Goal: Information Seeking & Learning: Understand process/instructions

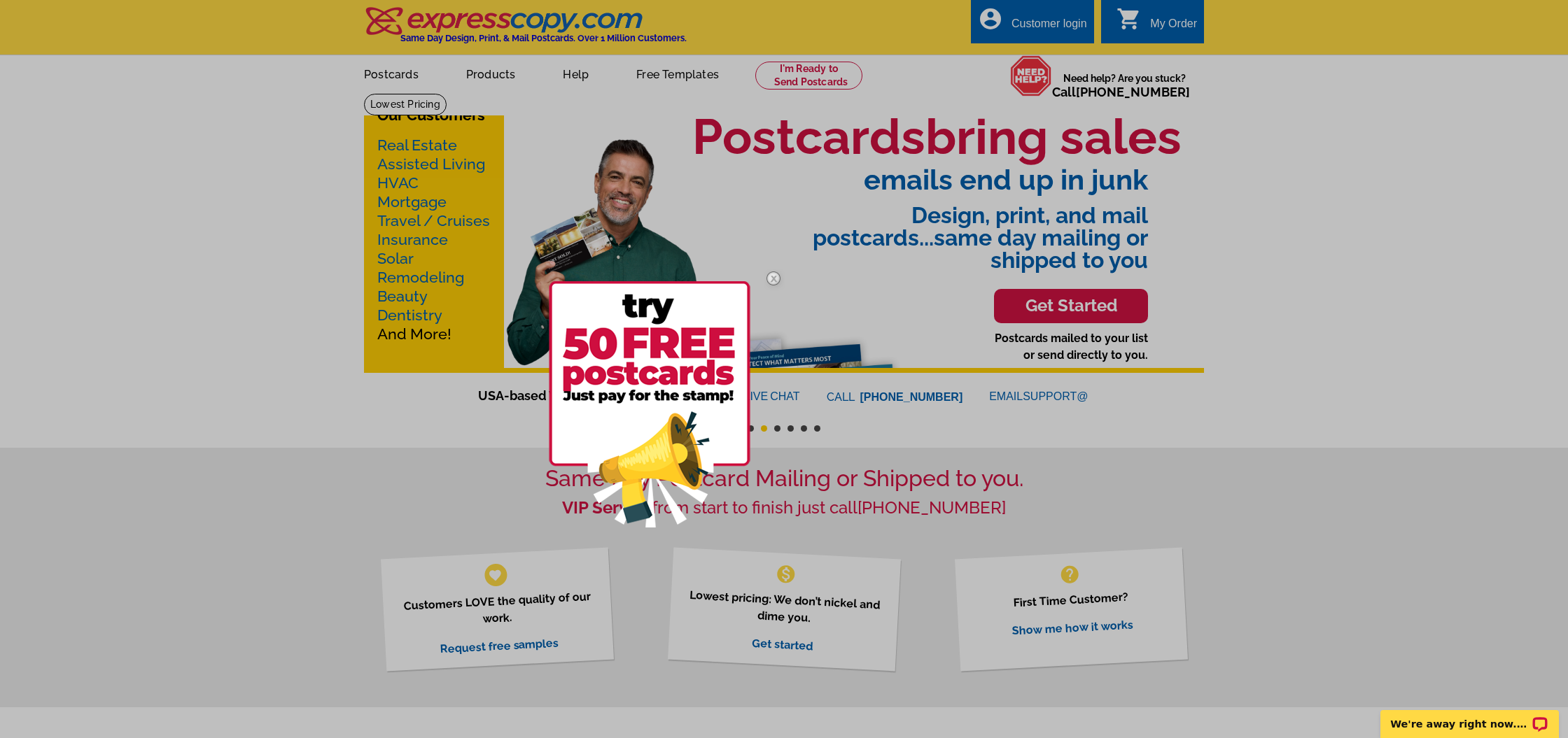
click at [776, 274] on img at bounding box center [773, 279] width 41 height 41
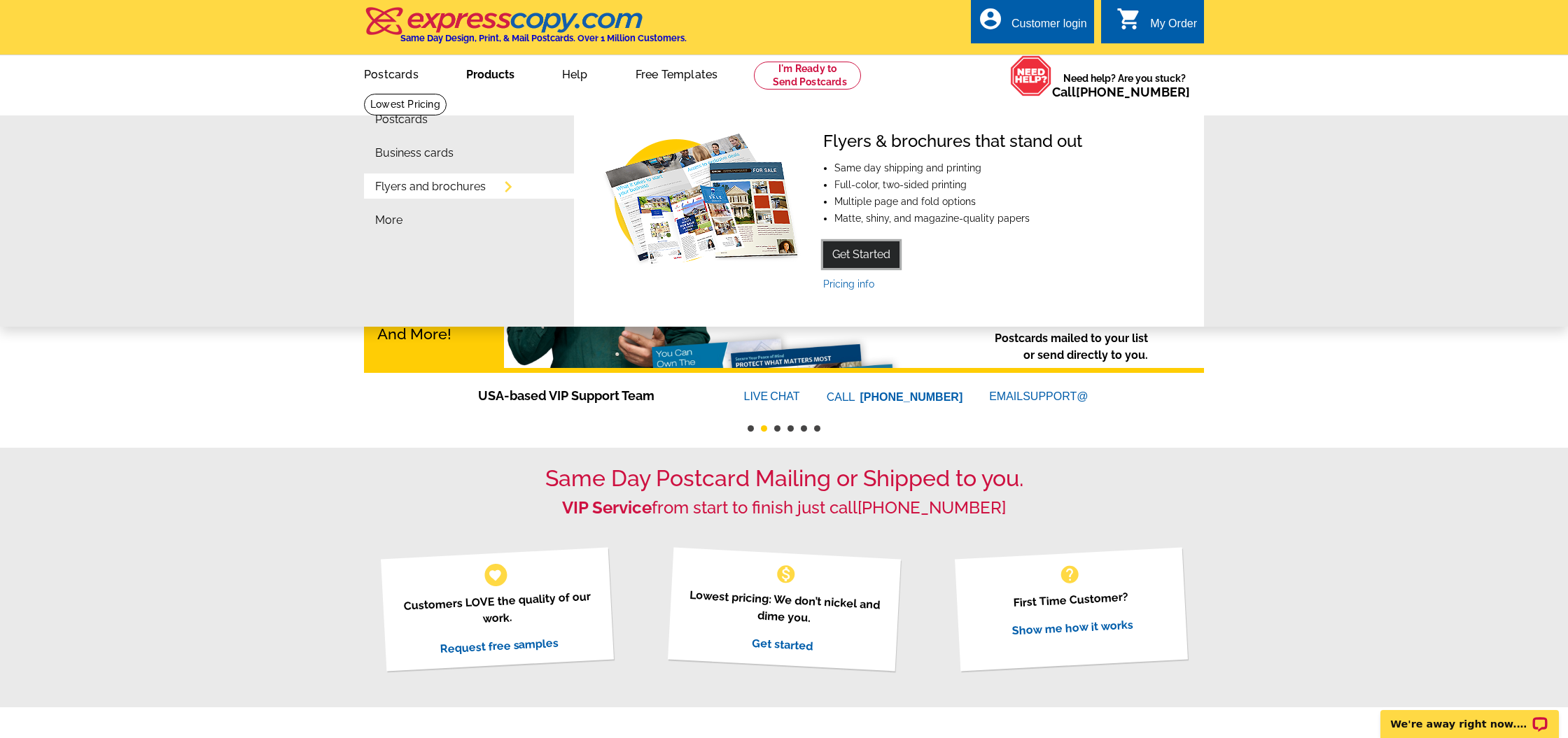
click at [880, 245] on link "Get Started" at bounding box center [861, 254] width 76 height 27
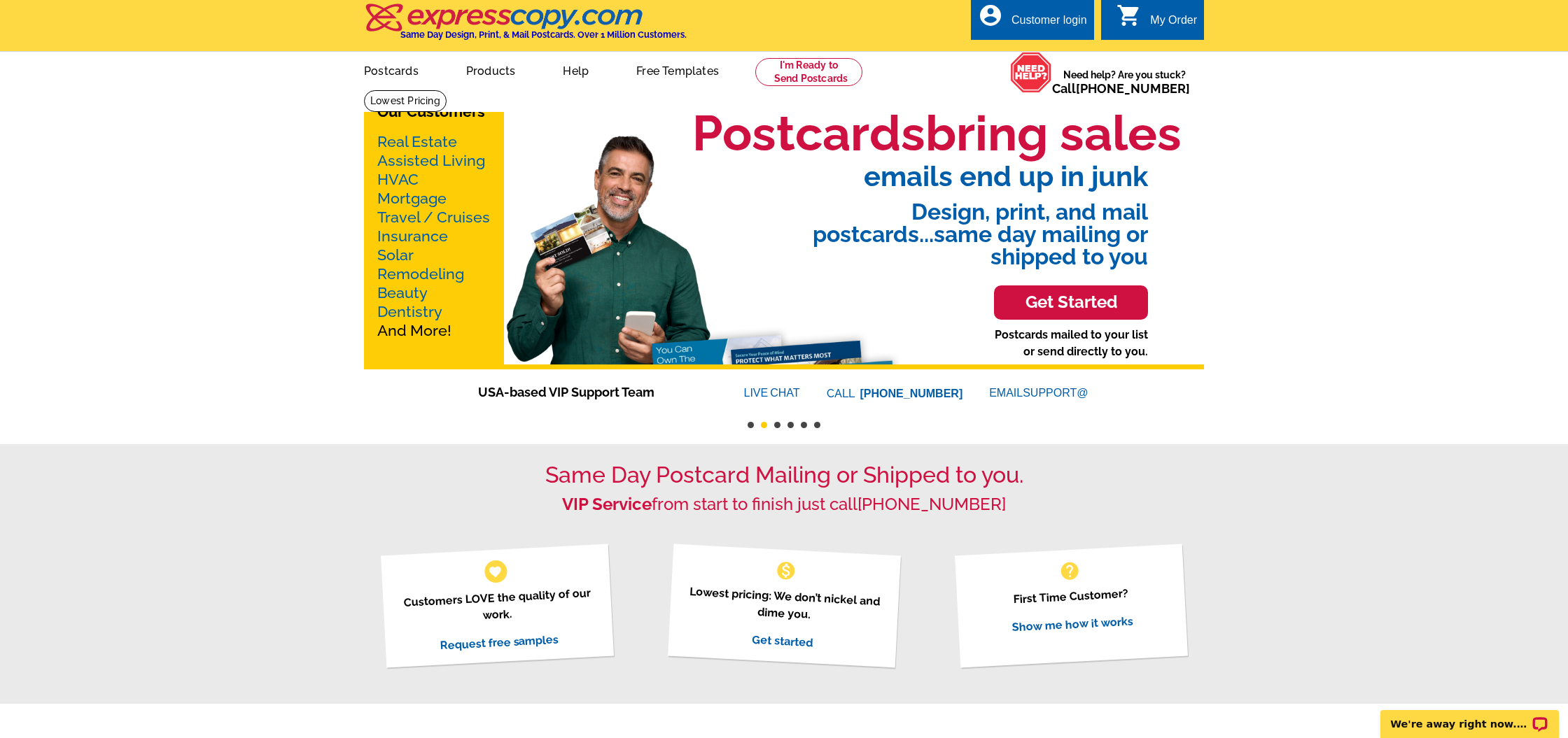
scroll to position [12, 0]
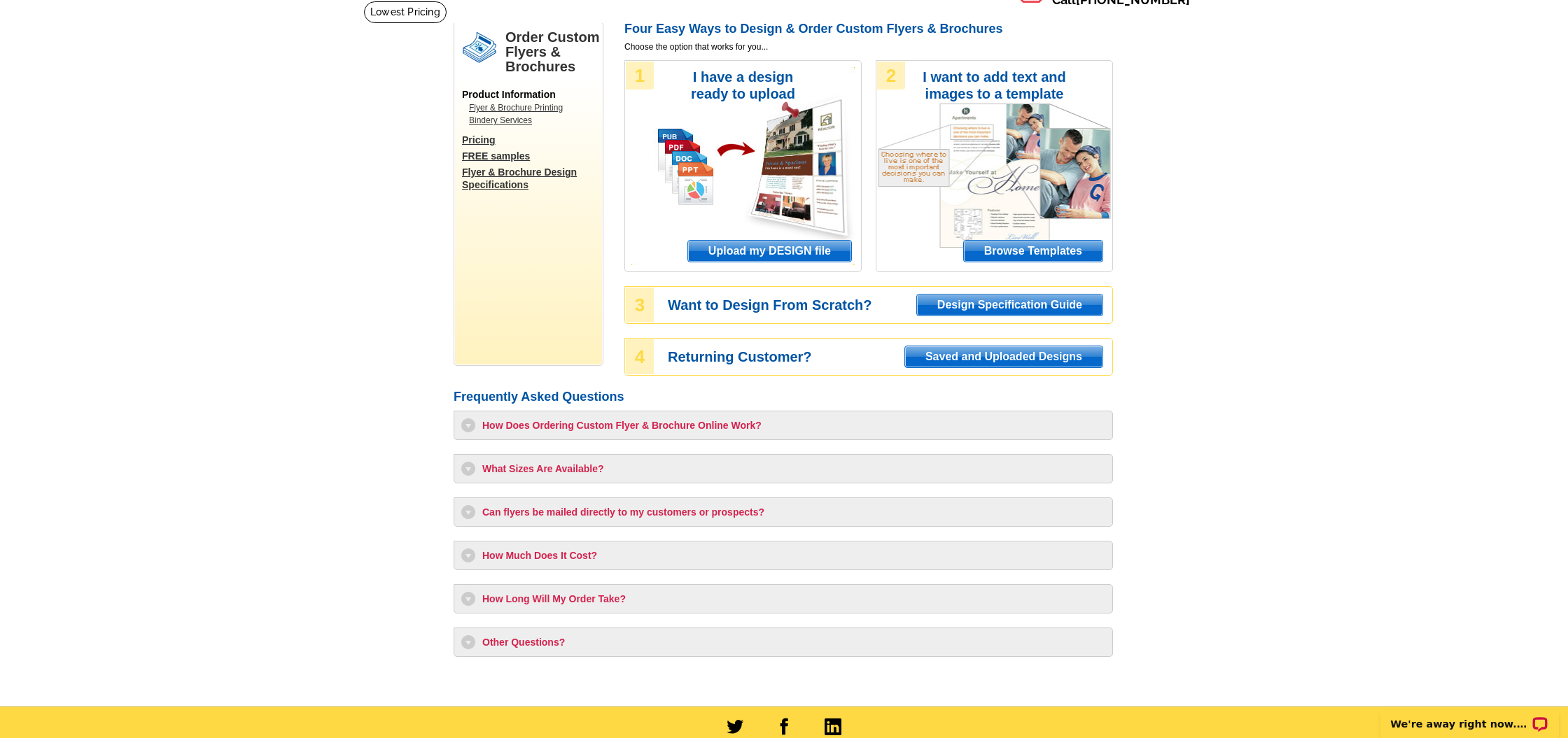
scroll to position [130, 0]
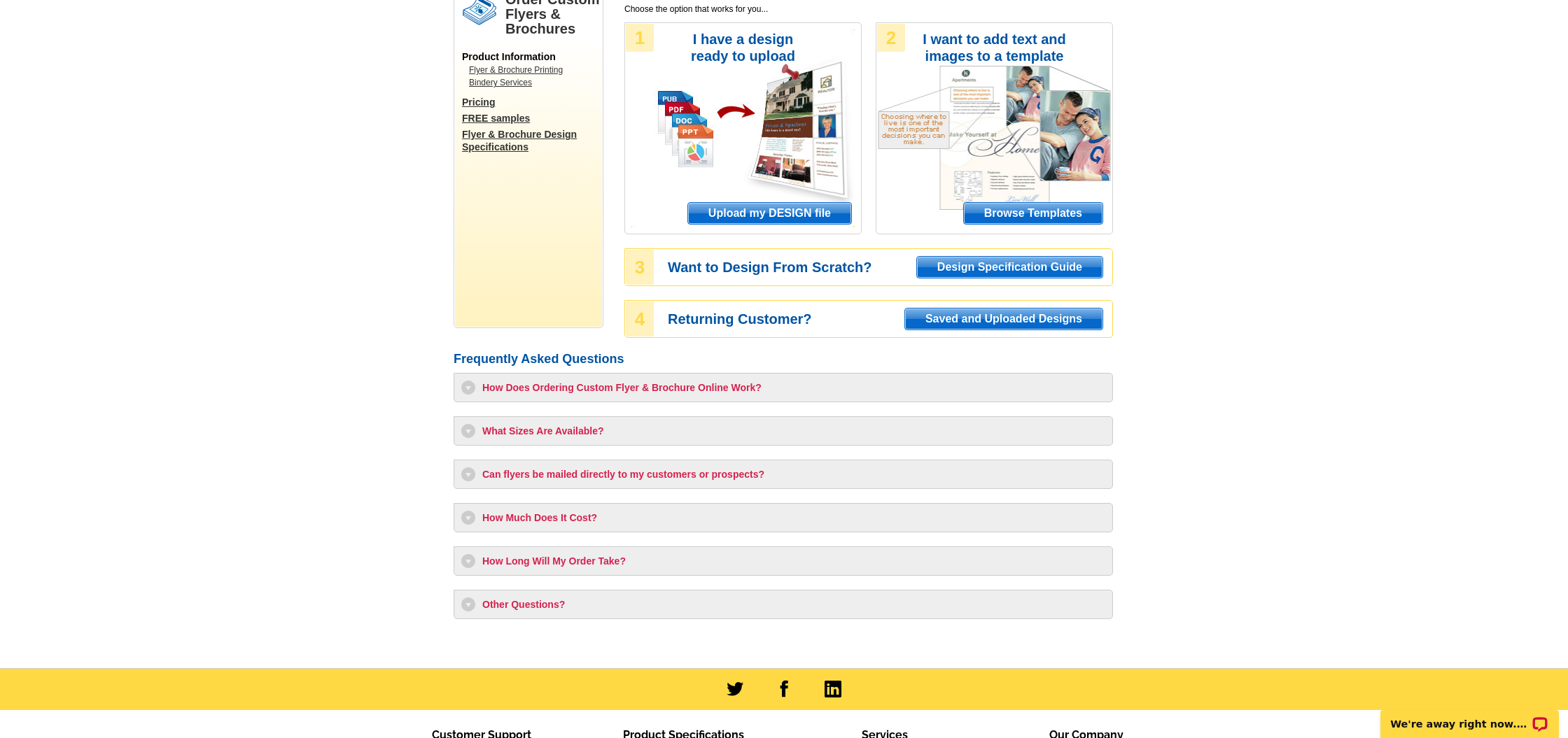
click at [464, 560] on h3 "How Long Will My Order Take?" at bounding box center [783, 561] width 644 height 14
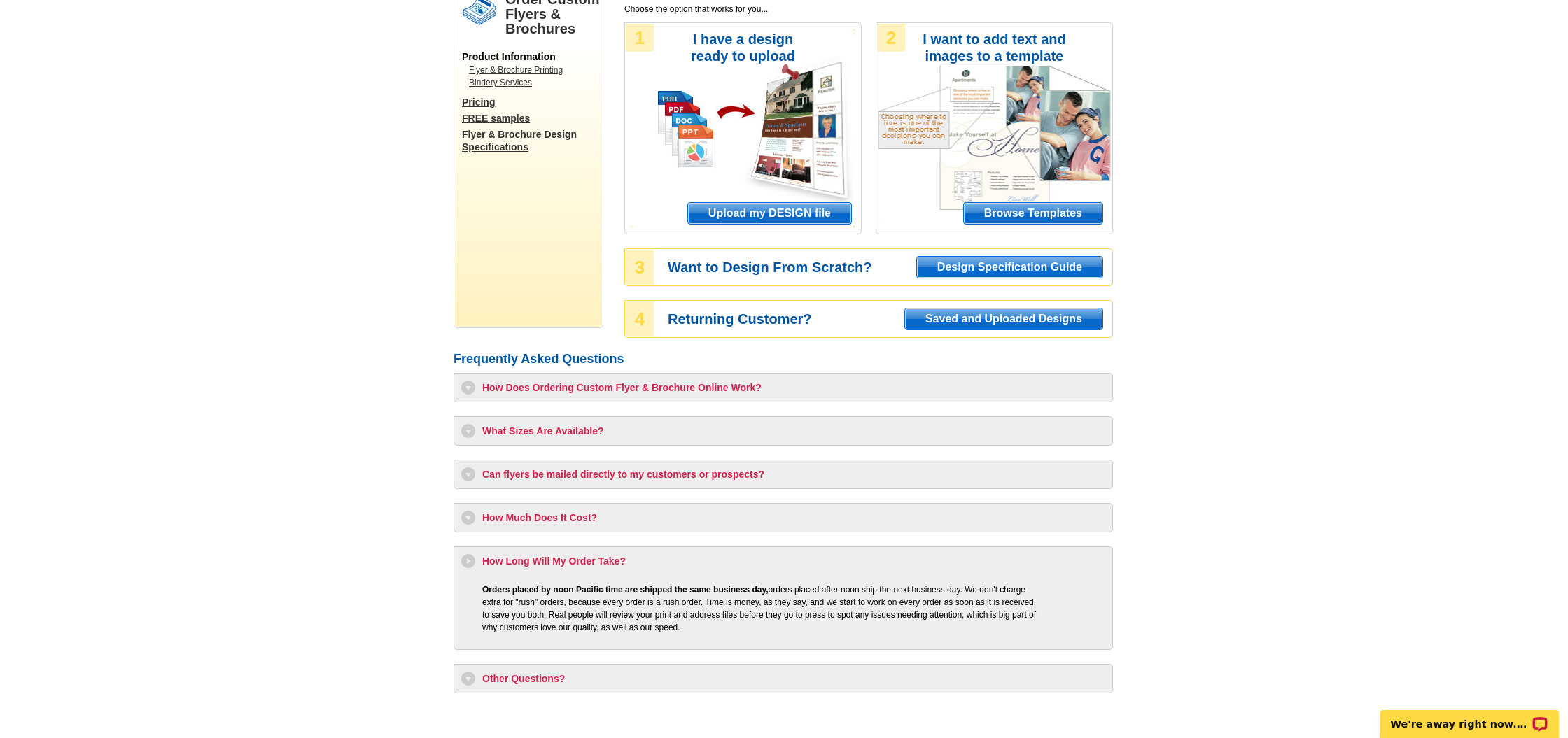
click at [464, 560] on h3 "How Long Will My Order Take?" at bounding box center [783, 561] width 644 height 14
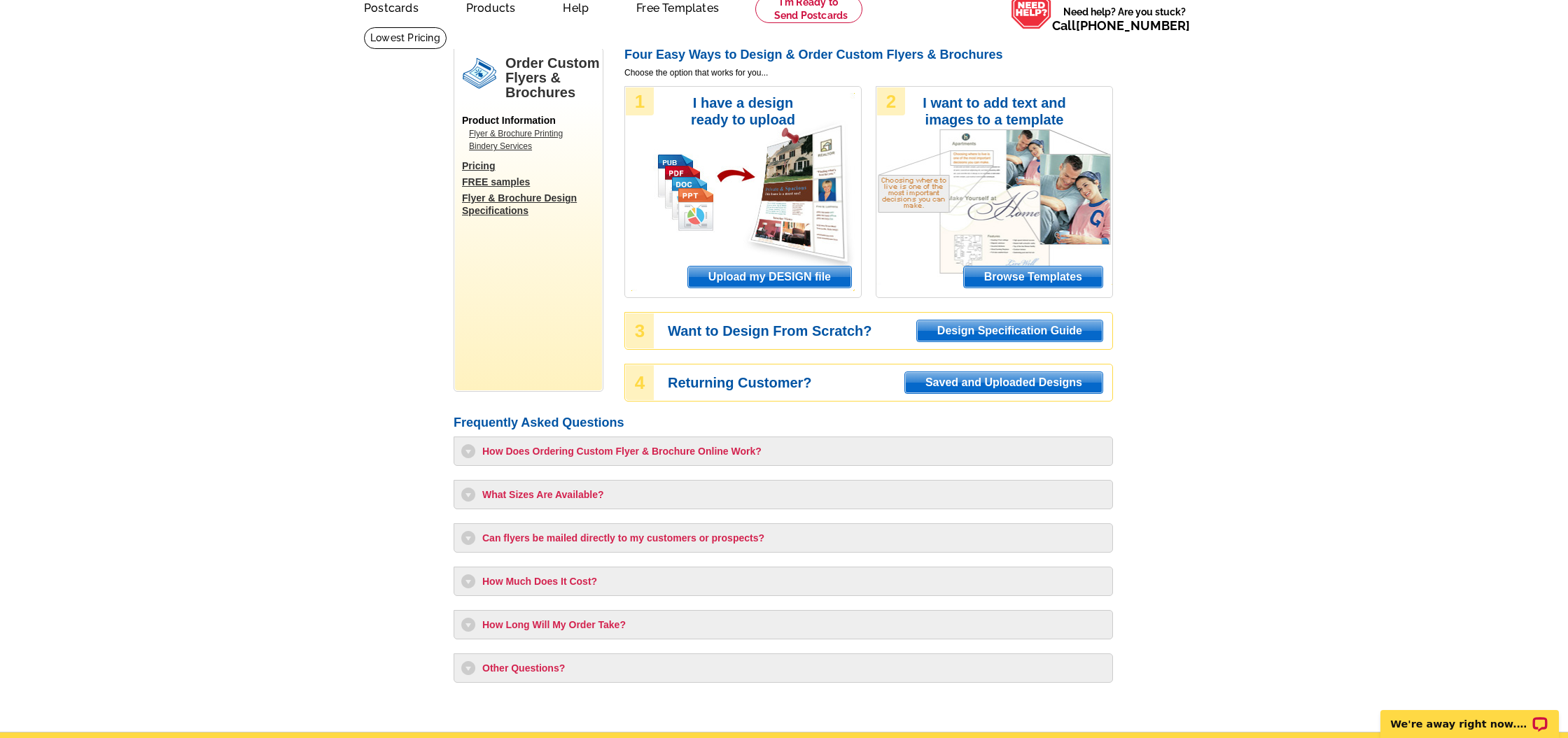
scroll to position [65, 0]
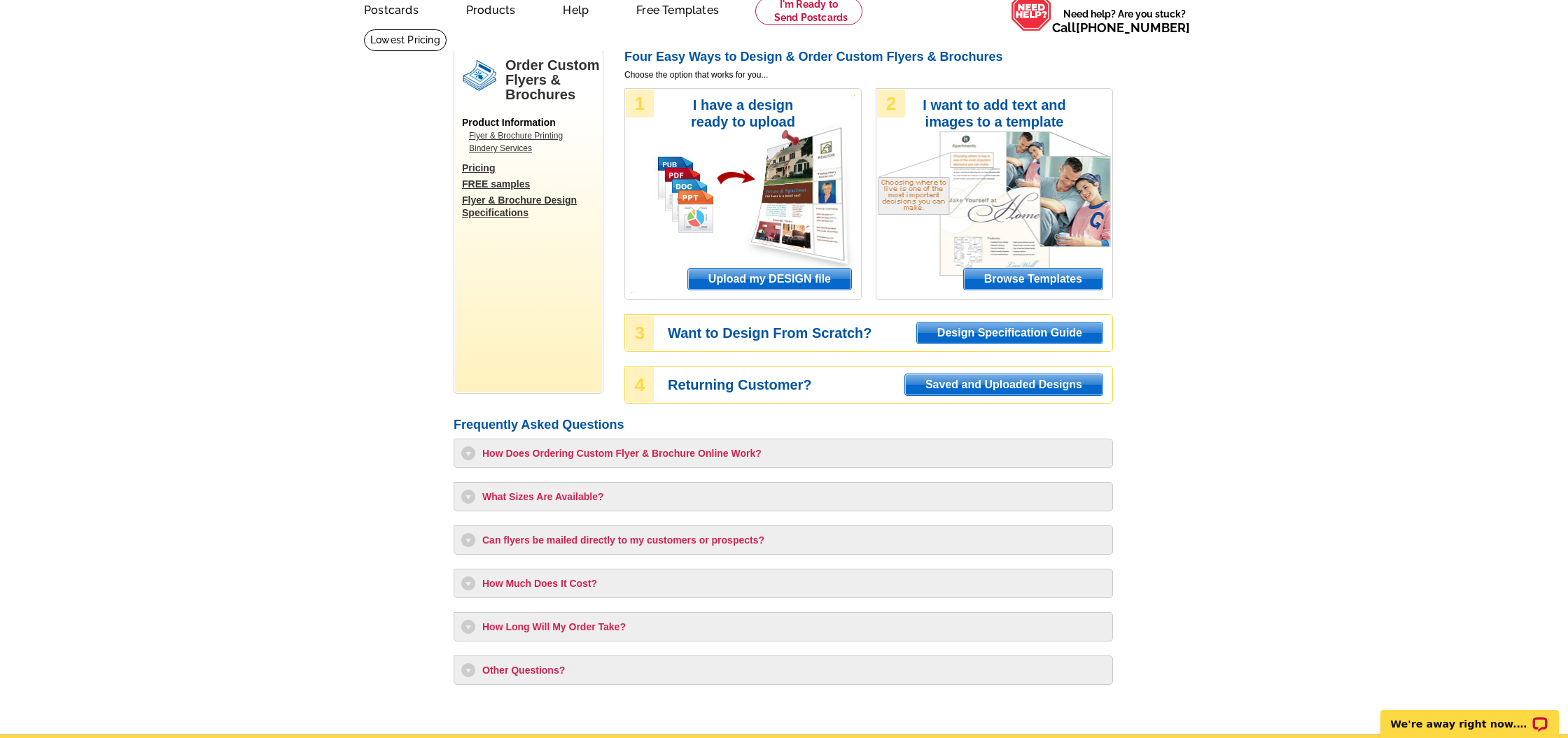
click at [498, 187] on link "FREE samples" at bounding box center [531, 184] width 140 height 13
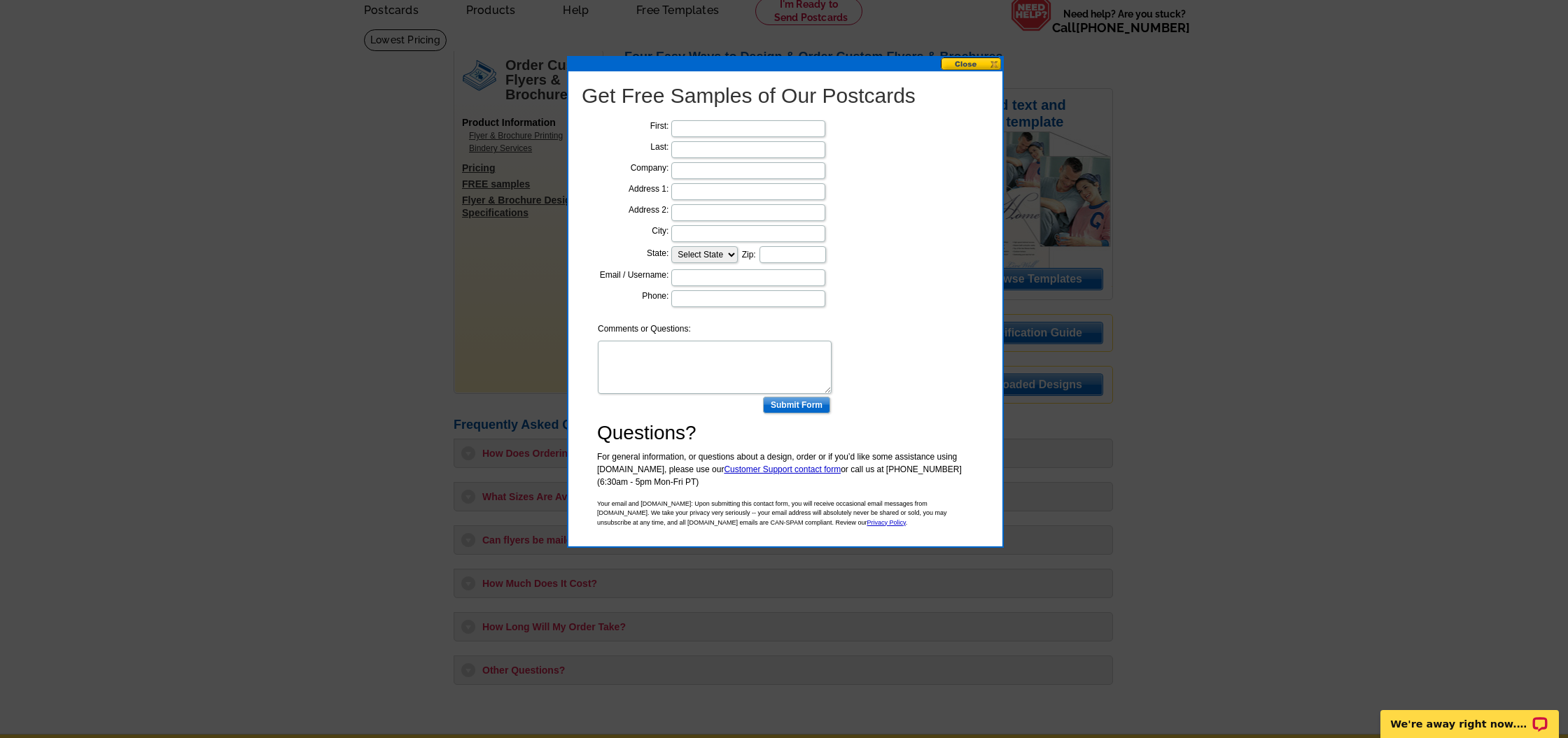
click at [975, 66] on button at bounding box center [971, 64] width 62 height 14
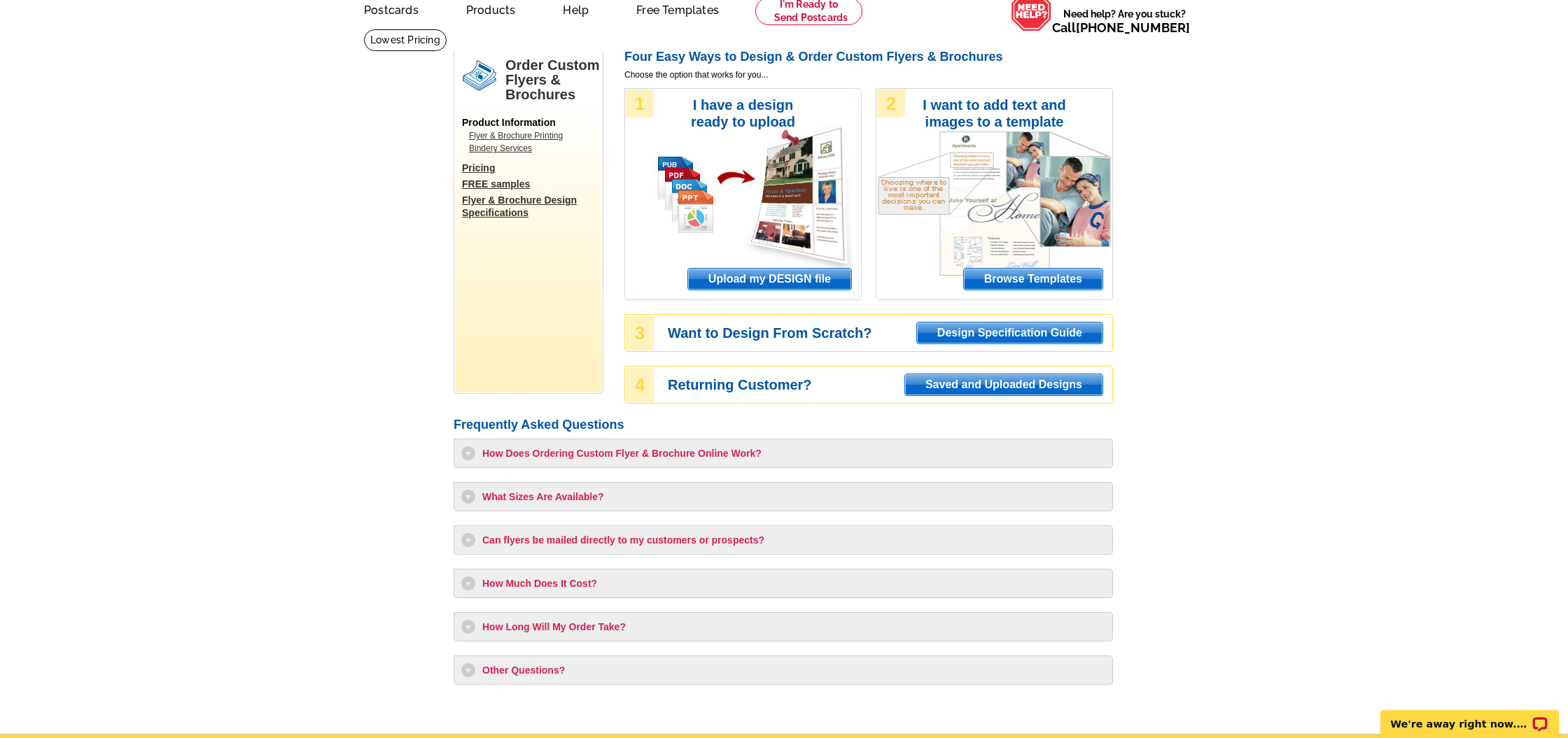
click at [561, 199] on link "Flyer & Brochure Design Specifications" at bounding box center [531, 206] width 140 height 25
